Goal: Find contact information

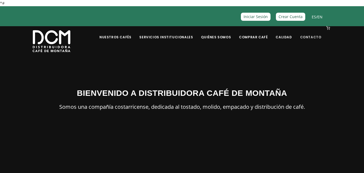
click at [317, 39] on link "Contacto" at bounding box center [311, 33] width 28 height 13
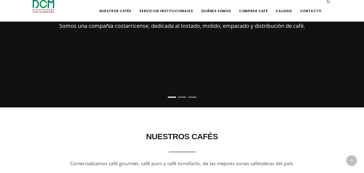
scroll to position [269, 0]
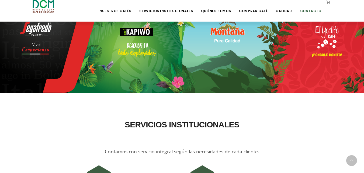
click at [307, 10] on link "Contacto" at bounding box center [311, 7] width 28 height 13
